Goal: Task Accomplishment & Management: Use online tool/utility

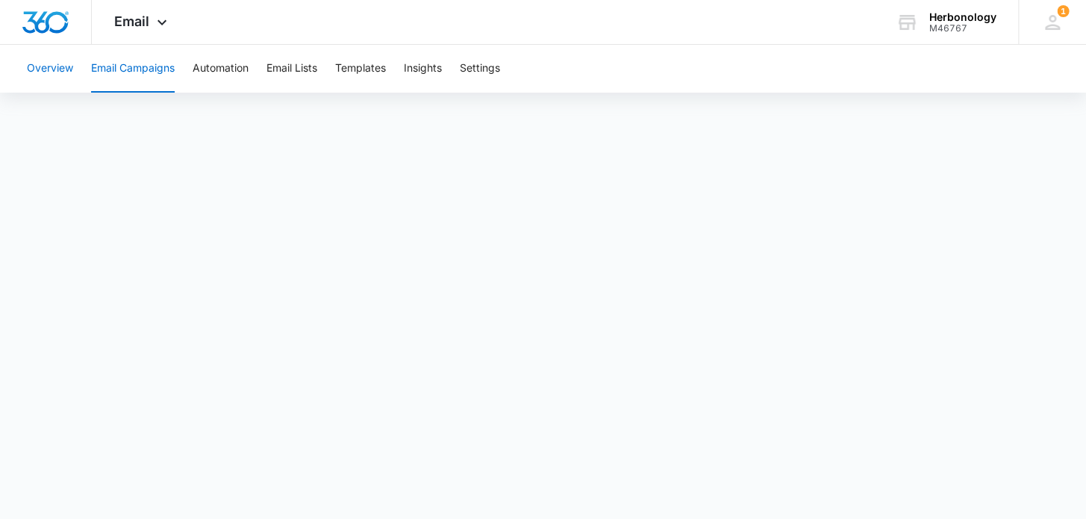
click at [57, 60] on button "Overview" at bounding box center [50, 69] width 46 height 48
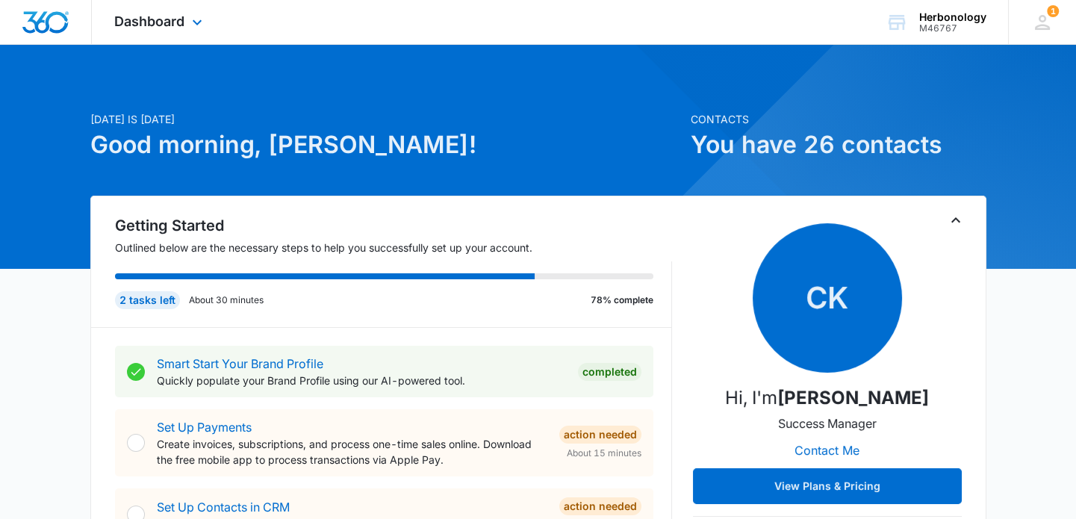
click at [186, 34] on div "Dashboard Apps Reputation Forms CRM Email Social Payments POS Content Ads Intel…" at bounding box center [160, 22] width 137 height 44
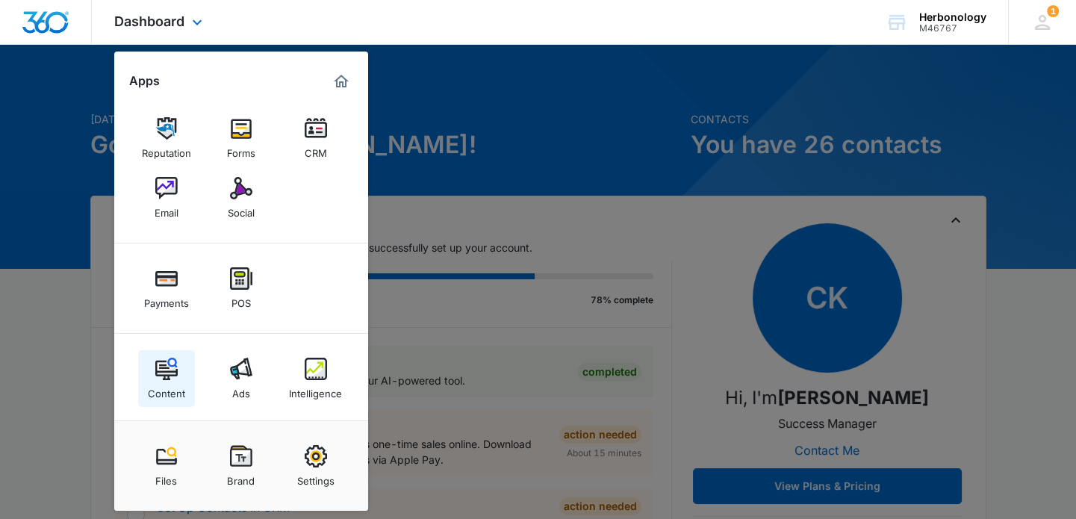
click at [163, 359] on img at bounding box center [166, 369] width 22 height 22
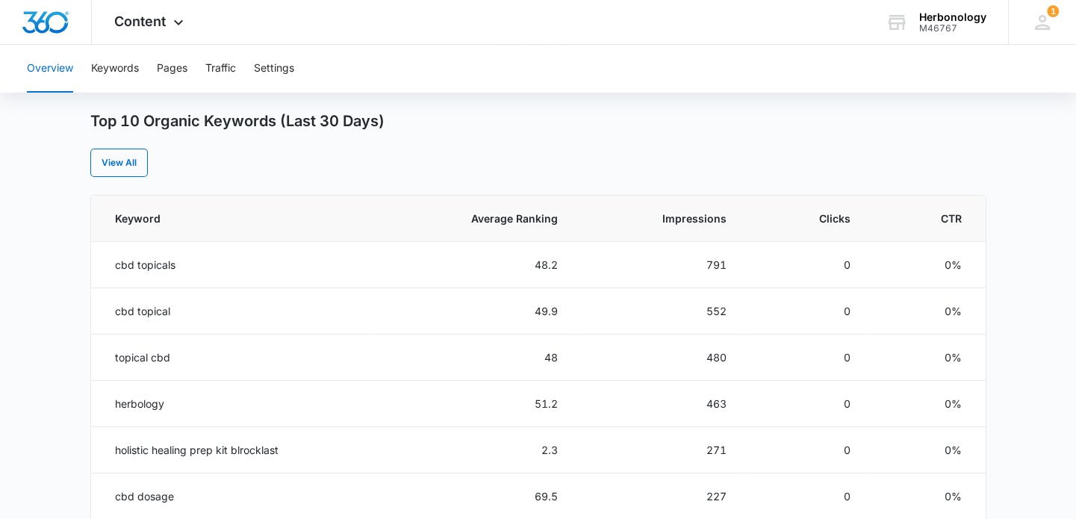
scroll to position [591, 0]
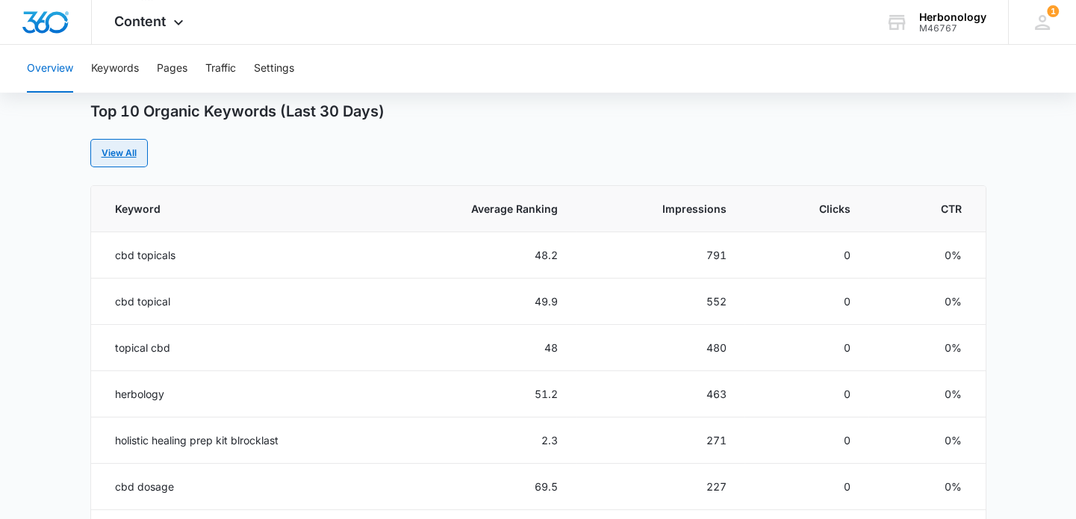
click at [129, 164] on link "View All" at bounding box center [118, 153] width 57 height 28
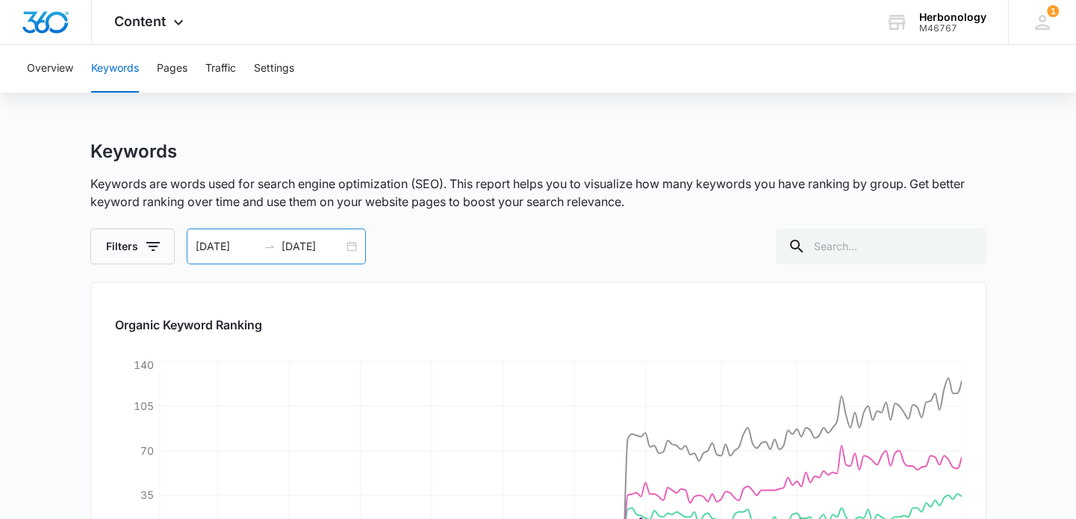
click at [276, 252] on div at bounding box center [270, 246] width 24 height 12
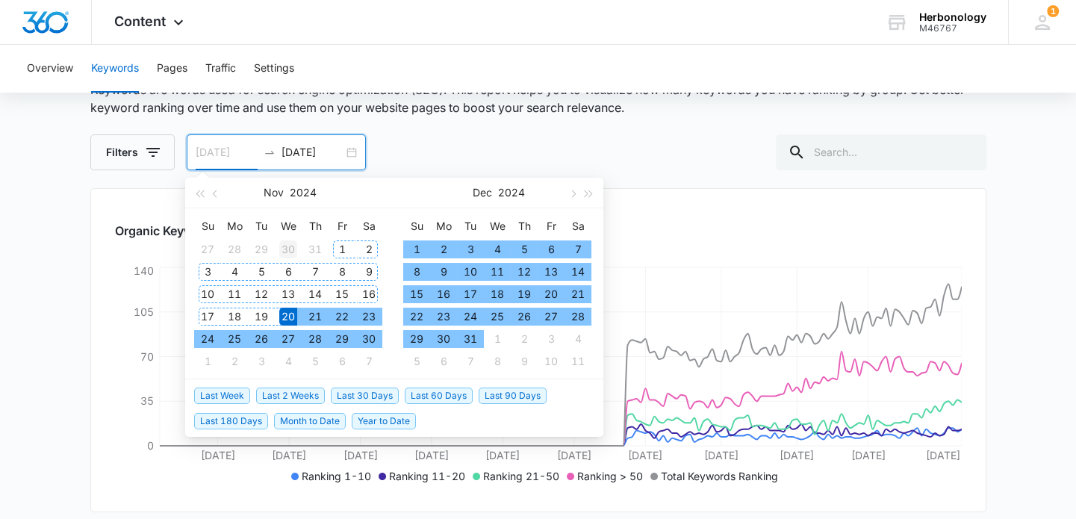
scroll to position [98, 0]
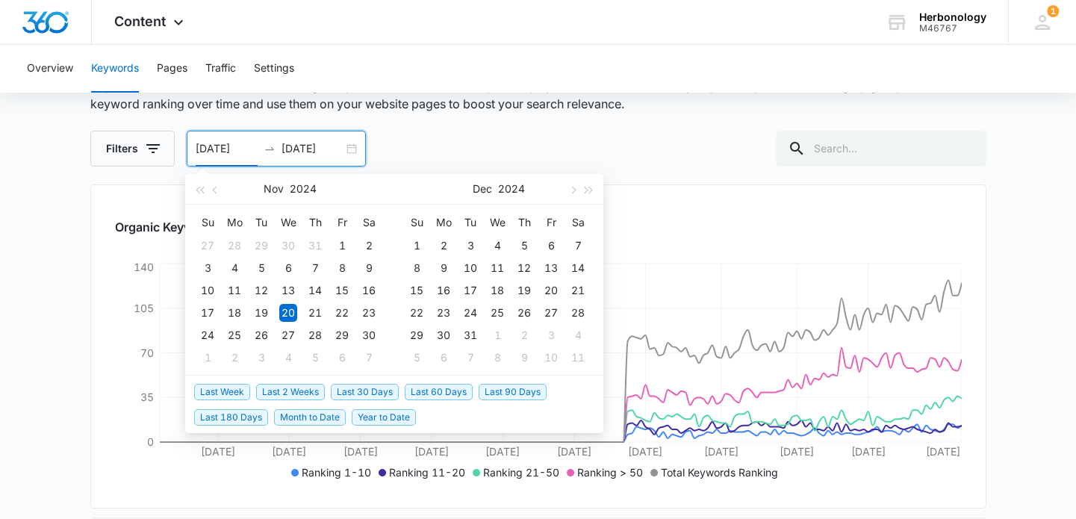
click at [246, 420] on span "Last 180 Days" at bounding box center [231, 417] width 74 height 16
type input "02/12/2025"
type input "08/11/2025"
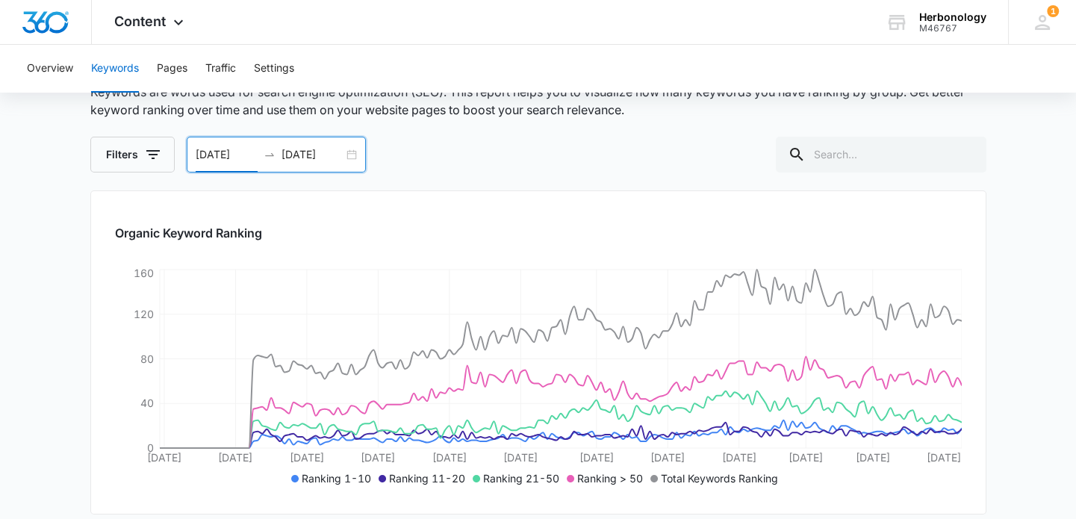
scroll to position [0, 0]
